Goal: Task Accomplishment & Management: Manage account settings

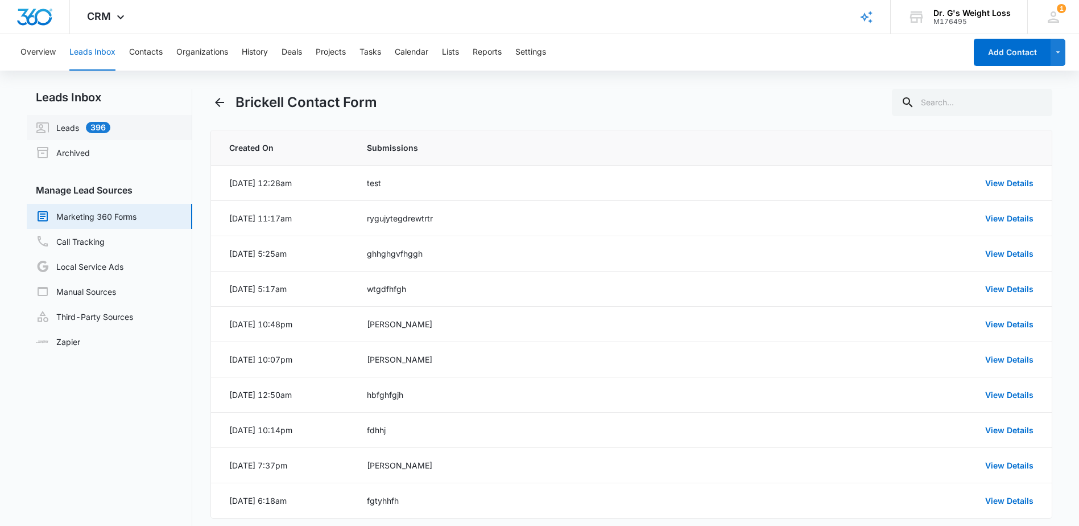
click at [73, 121] on link "Leads 396" at bounding box center [73, 128] width 75 height 14
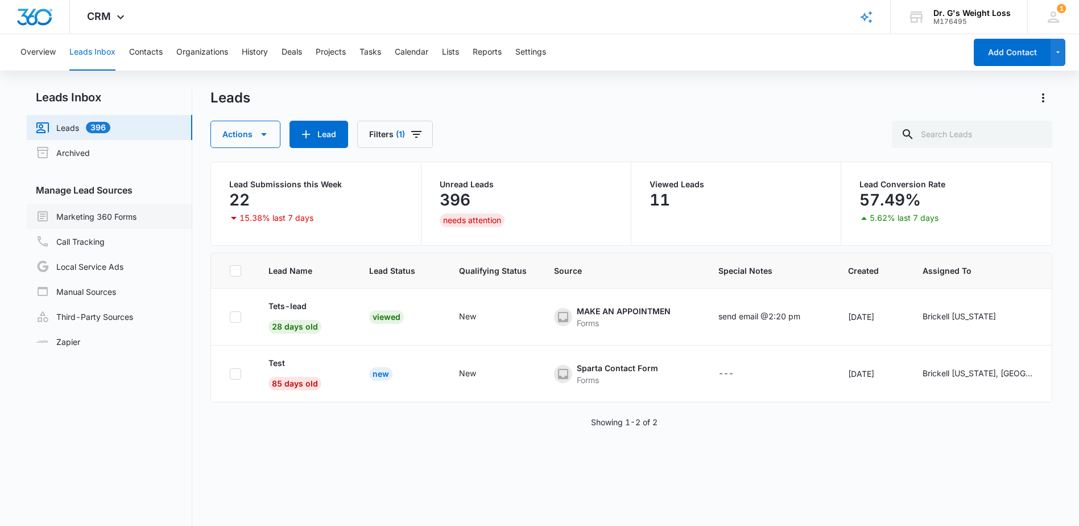
click at [100, 223] on link "Marketing 360 Forms" at bounding box center [86, 216] width 101 height 14
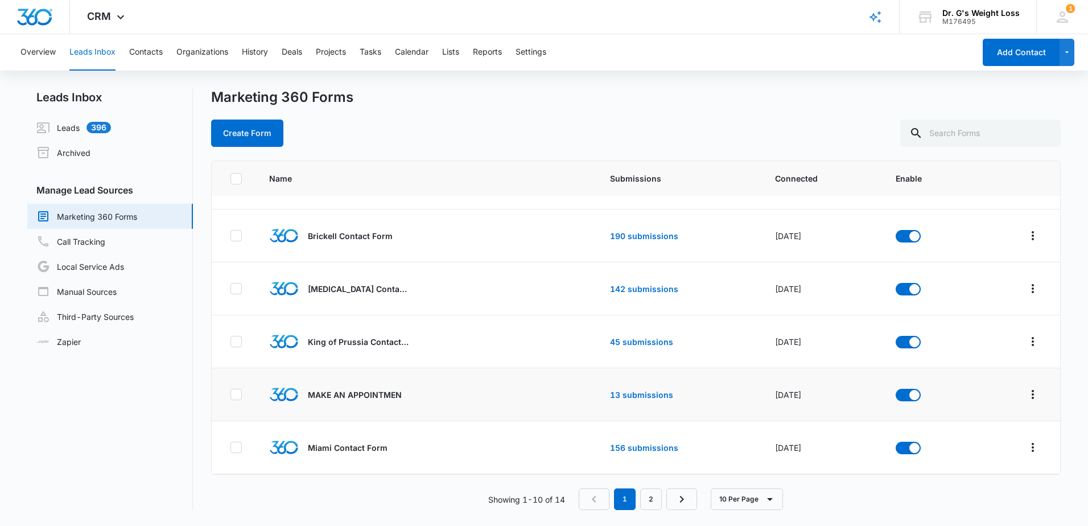
scroll to position [23, 0]
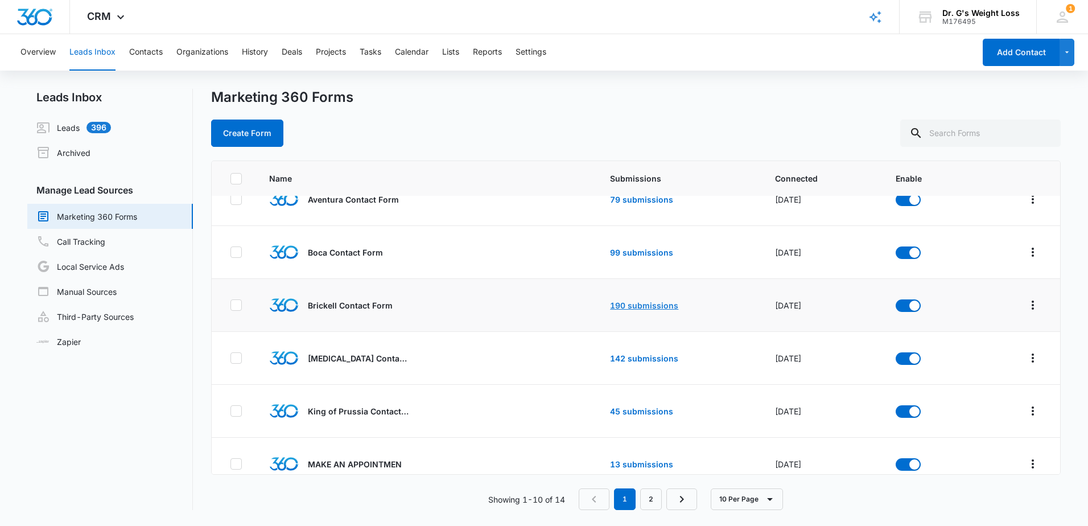
click at [632, 300] on link "190 submissions" at bounding box center [644, 305] width 68 height 10
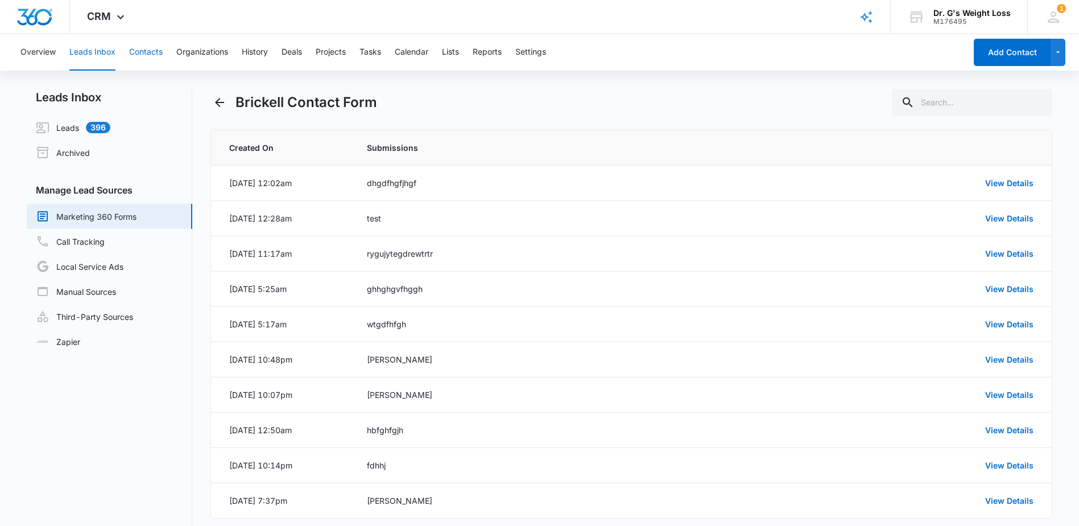
click at [155, 45] on button "Contacts" at bounding box center [146, 52] width 34 height 36
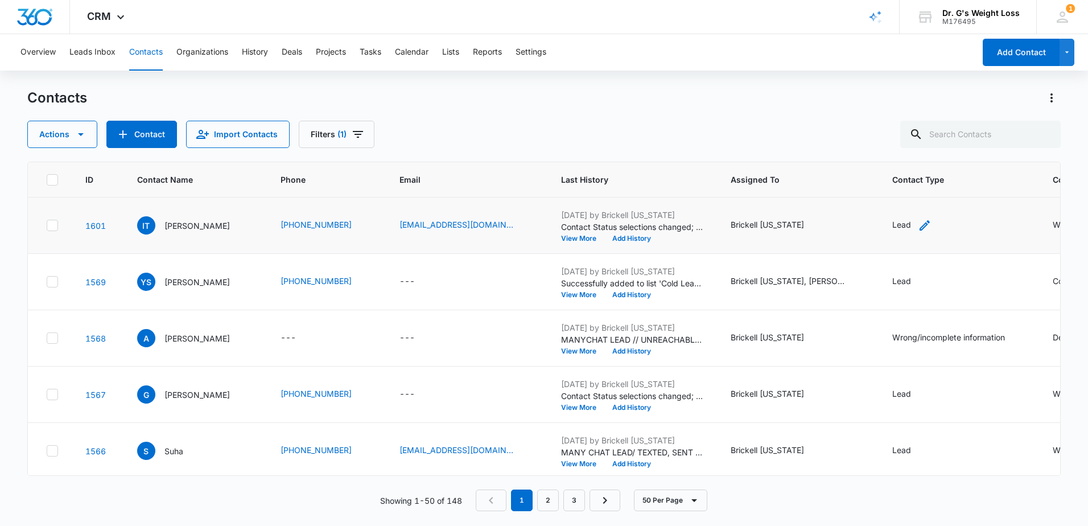
click at [905, 221] on div "Lead" at bounding box center [901, 224] width 19 height 12
click at [956, 152] on div at bounding box center [950, 152] width 18 height 18
click at [962, 128] on label "Contact Type" at bounding box center [923, 127] width 87 height 12
click at [999, 296] on td "Lead" at bounding box center [958, 282] width 160 height 56
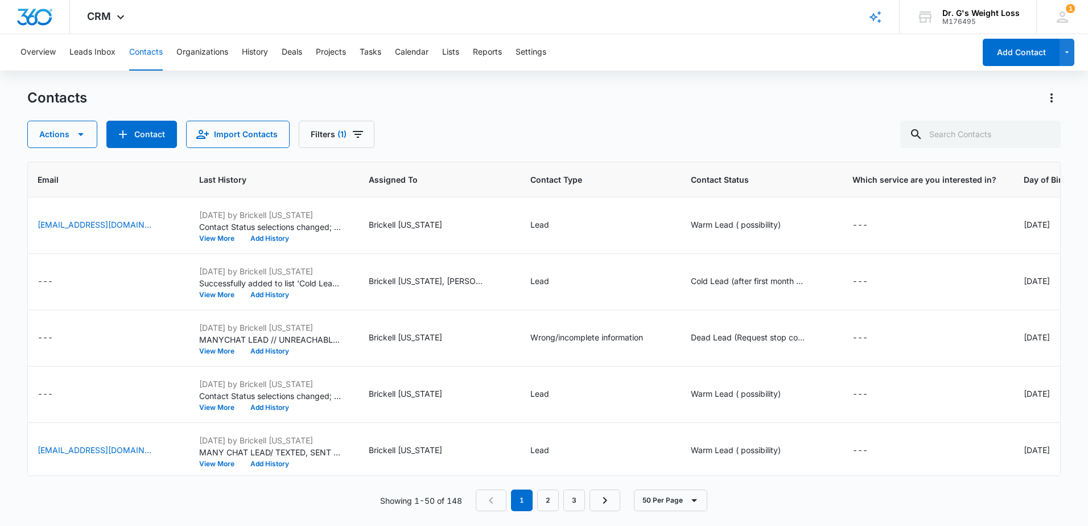
scroll to position [0, 371]
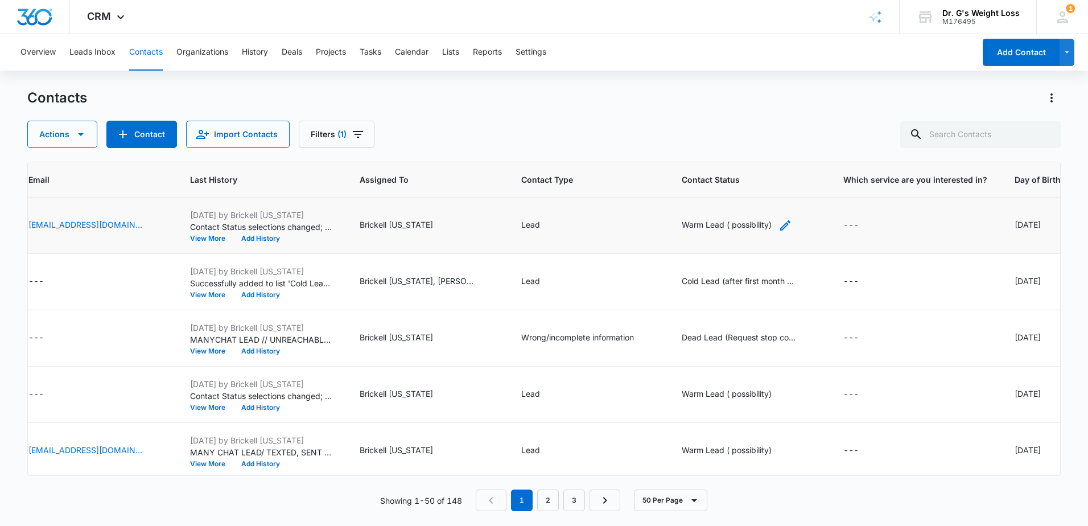
click at [740, 224] on div "Warm Lead ( possibility)" at bounding box center [726, 224] width 90 height 12
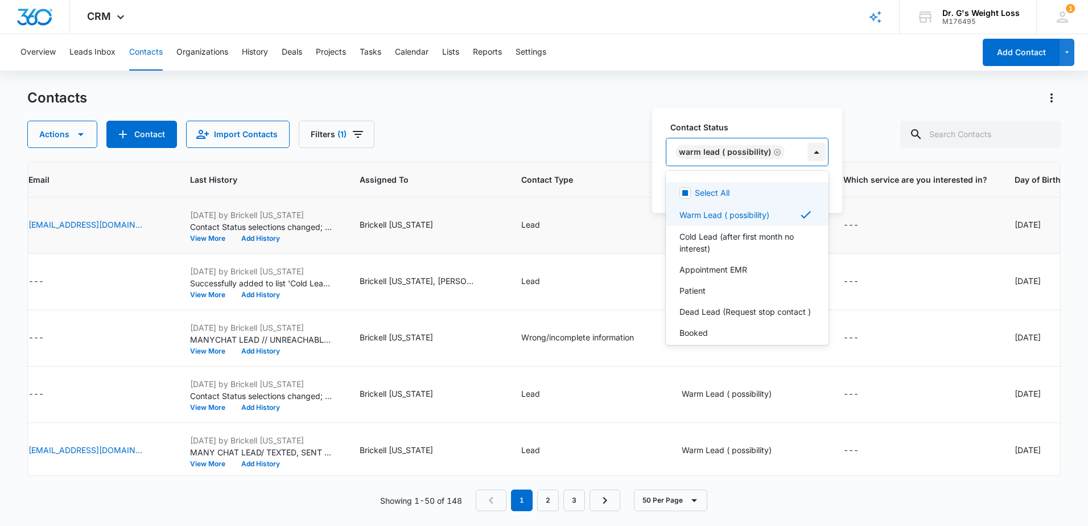
click at [820, 153] on div at bounding box center [816, 152] width 18 height 18
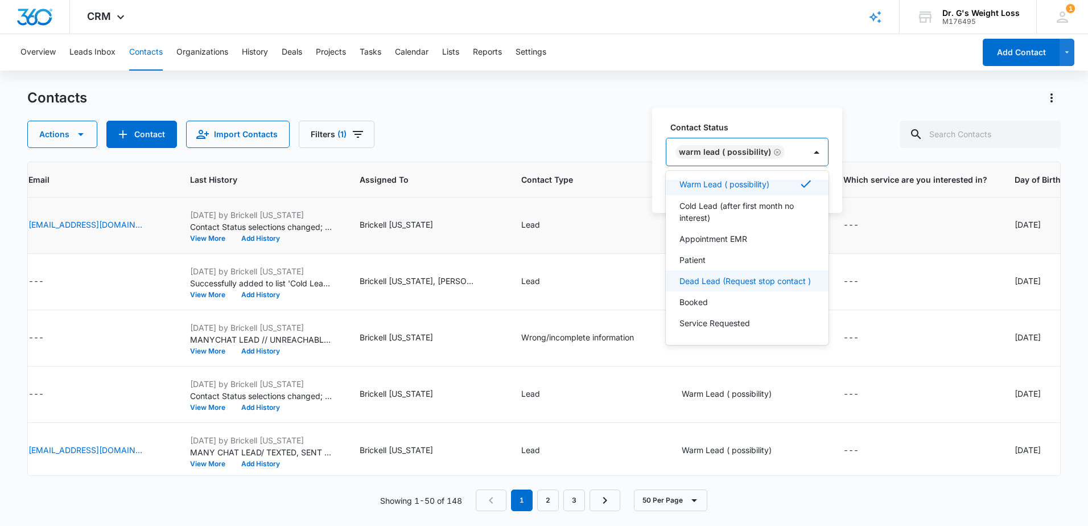
click at [749, 278] on p "Dead Lead (Request stop contact )" at bounding box center [744, 281] width 131 height 12
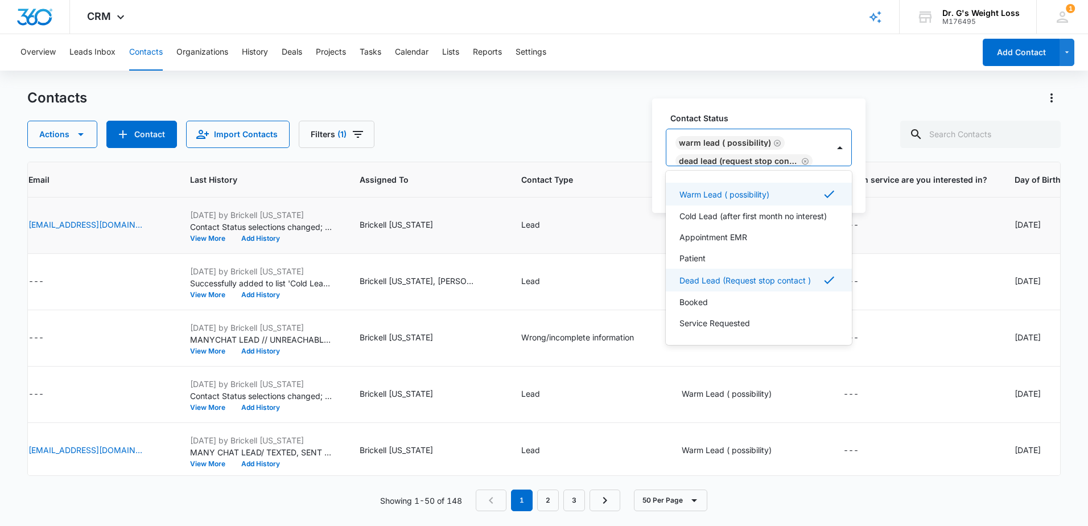
scroll to position [32, 0]
click at [818, 190] on div "Warm Lead ( possibility)" at bounding box center [759, 194] width 186 height 23
click at [848, 116] on label "Contact Status" at bounding box center [763, 118] width 186 height 12
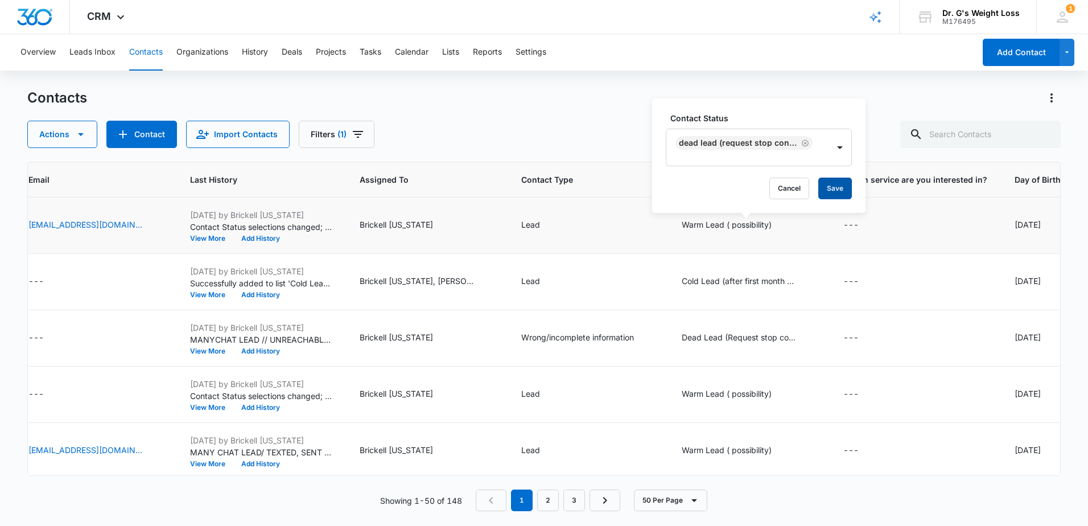
click at [840, 187] on button "Save" at bounding box center [835, 188] width 34 height 22
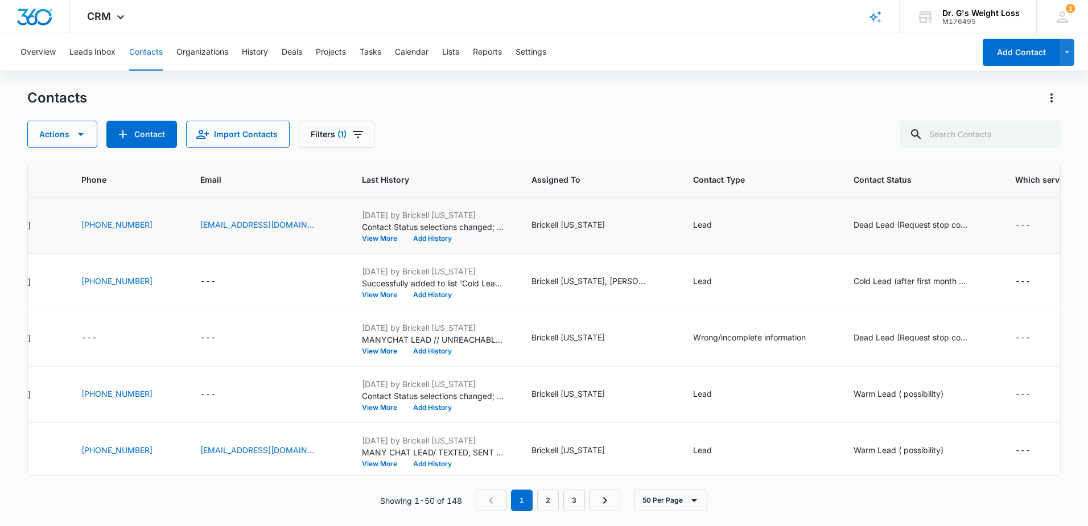
scroll to position [0, 195]
click at [410, 238] on button "View More" at bounding box center [387, 238] width 43 height 7
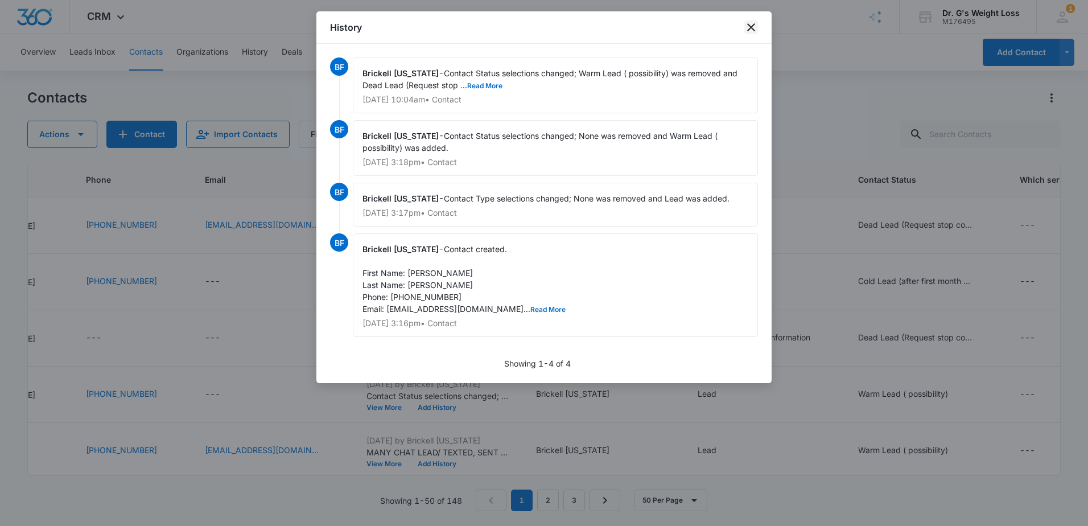
click at [748, 24] on icon "close" at bounding box center [751, 27] width 8 height 8
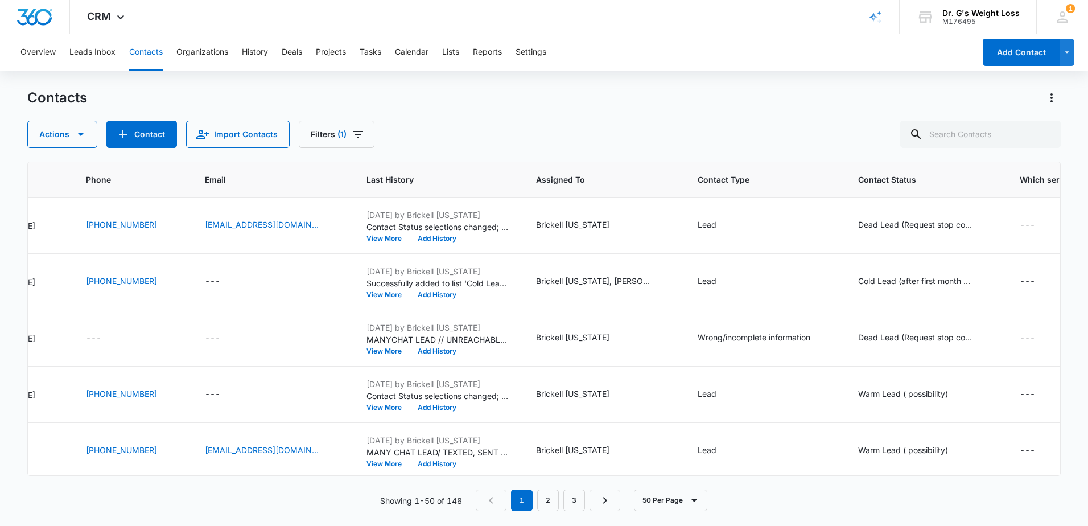
click at [328, 476] on div "ID Contact Name Phone Email Last History Assigned To Contact Type Contact Statu…" at bounding box center [543, 336] width 1033 height 349
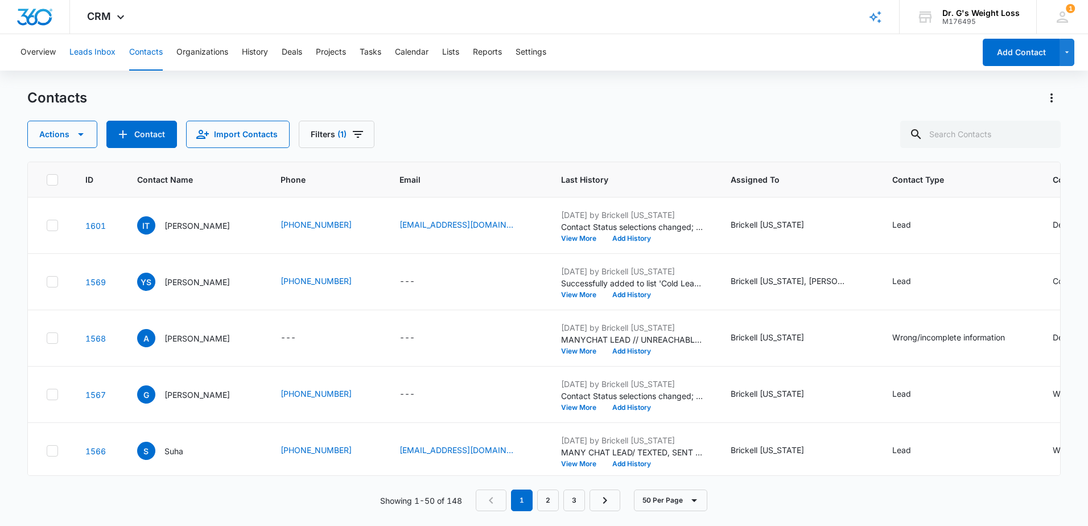
click at [100, 52] on button "Leads Inbox" at bounding box center [92, 52] width 46 height 36
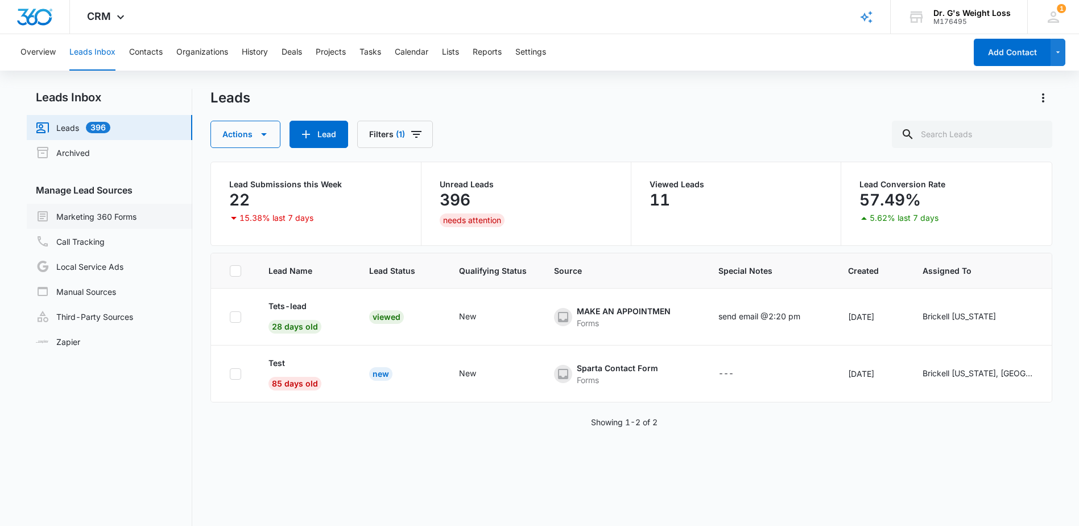
click at [96, 219] on link "Marketing 360 Forms" at bounding box center [86, 216] width 101 height 14
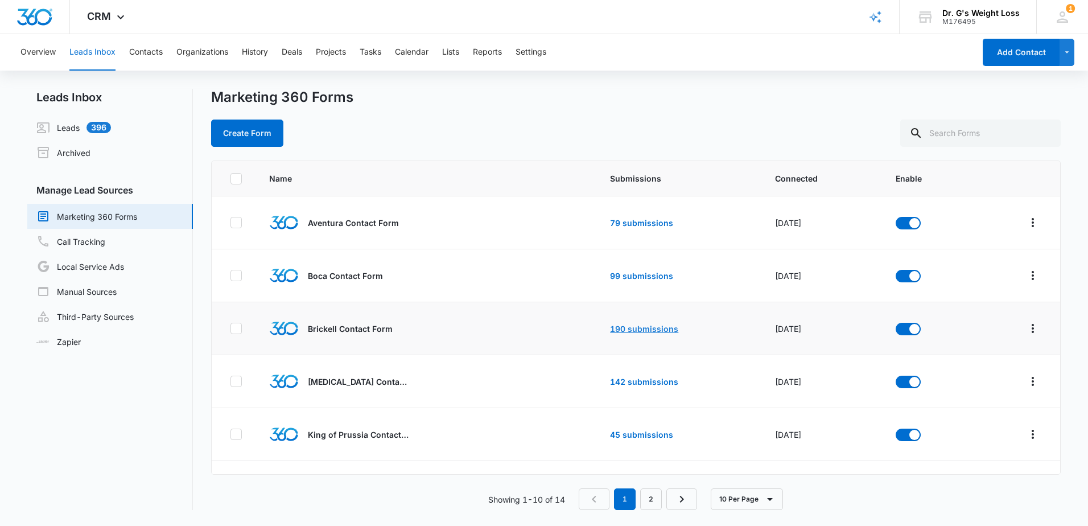
click at [618, 327] on link "190 submissions" at bounding box center [644, 329] width 68 height 10
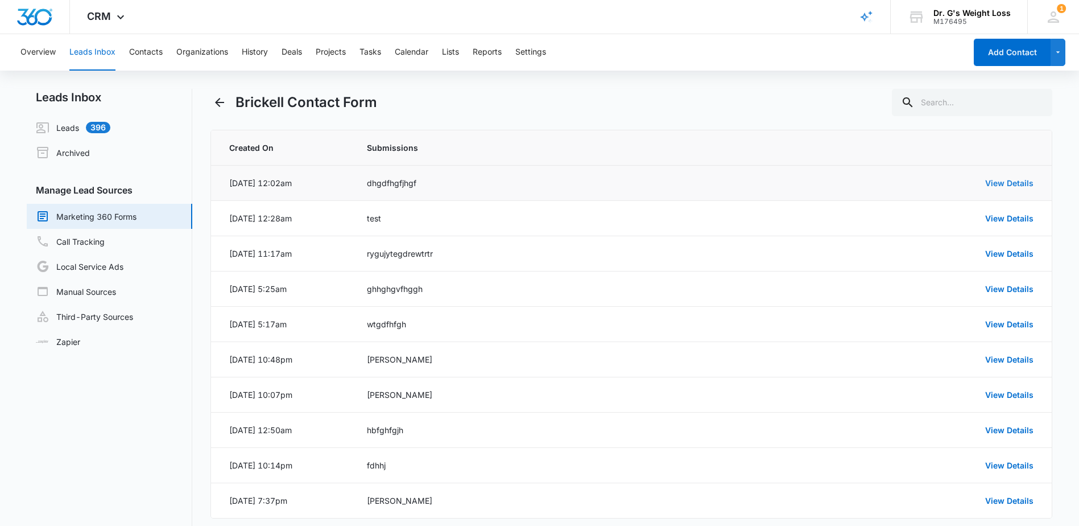
click at [1001, 183] on link "View Details" at bounding box center [1009, 183] width 48 height 10
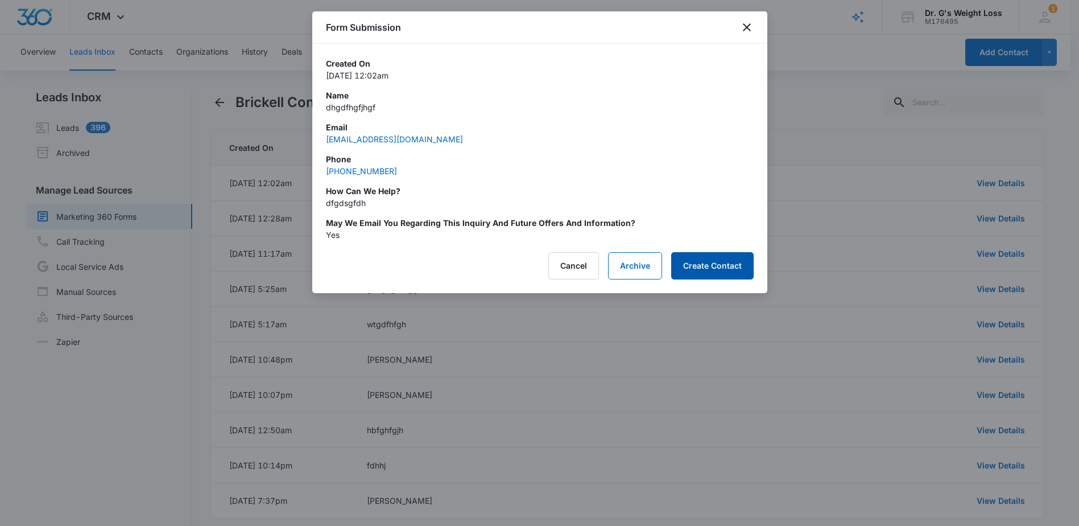
click at [734, 271] on button "Create Contact" at bounding box center [712, 265] width 82 height 27
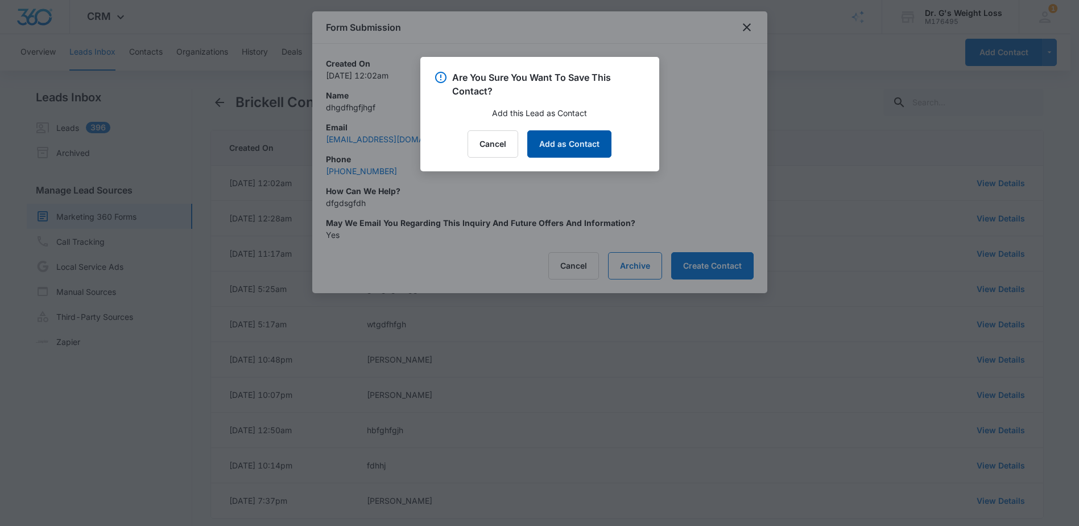
click at [555, 139] on button "Add as Contact" at bounding box center [569, 143] width 84 height 27
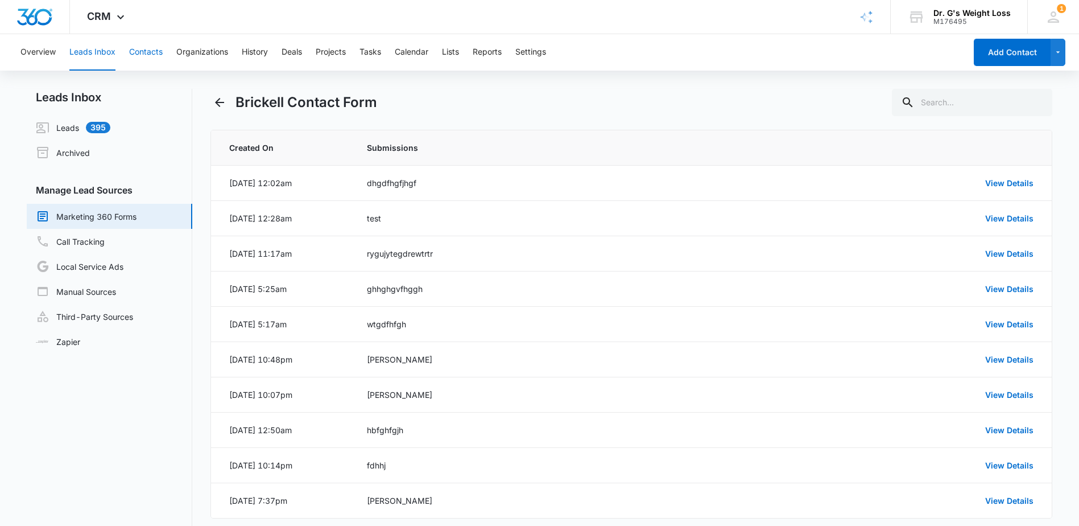
click at [139, 54] on button "Contacts" at bounding box center [146, 52] width 34 height 36
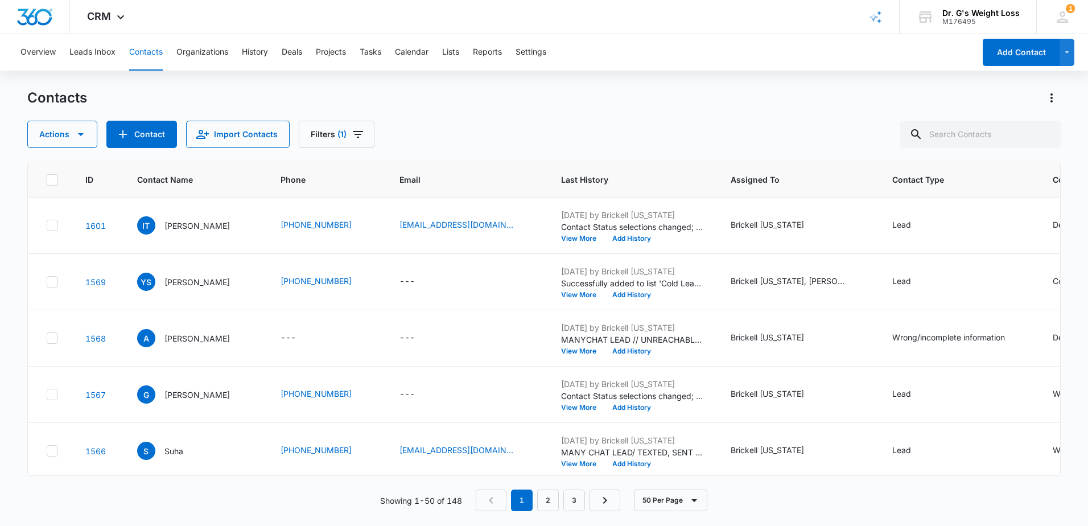
click at [160, 52] on button "Contacts" at bounding box center [146, 52] width 34 height 36
click at [354, 133] on icon "Filters" at bounding box center [358, 134] width 14 height 14
